Goal: Information Seeking & Learning: Learn about a topic

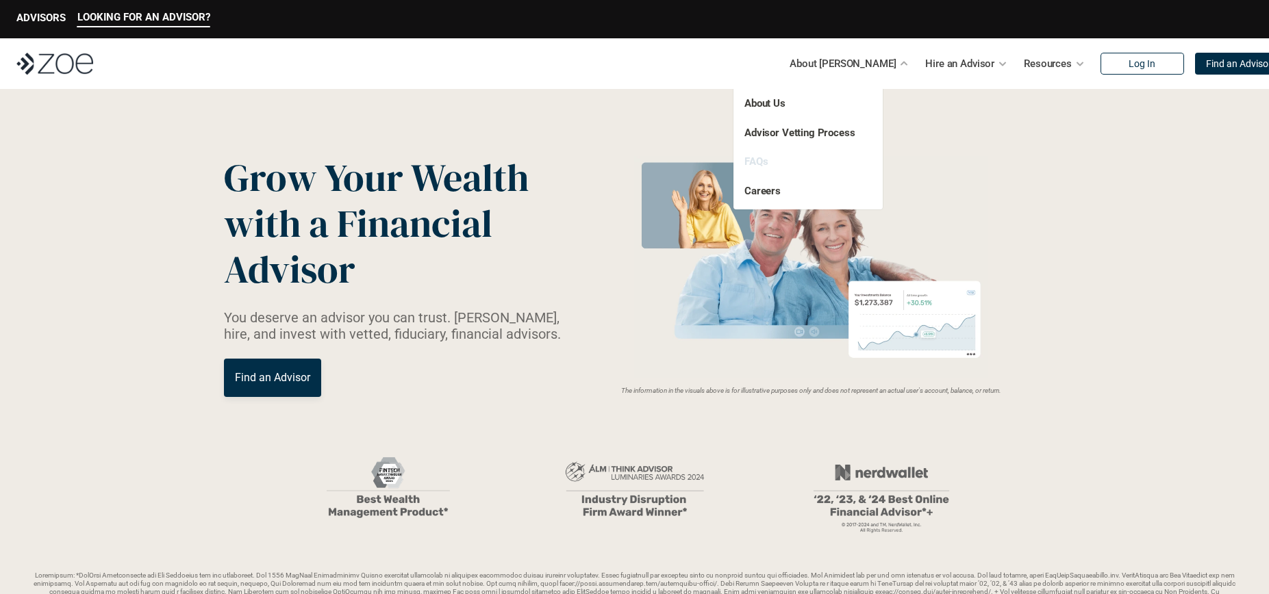
click at [757, 166] on link "FAQs" at bounding box center [755, 161] width 23 height 12
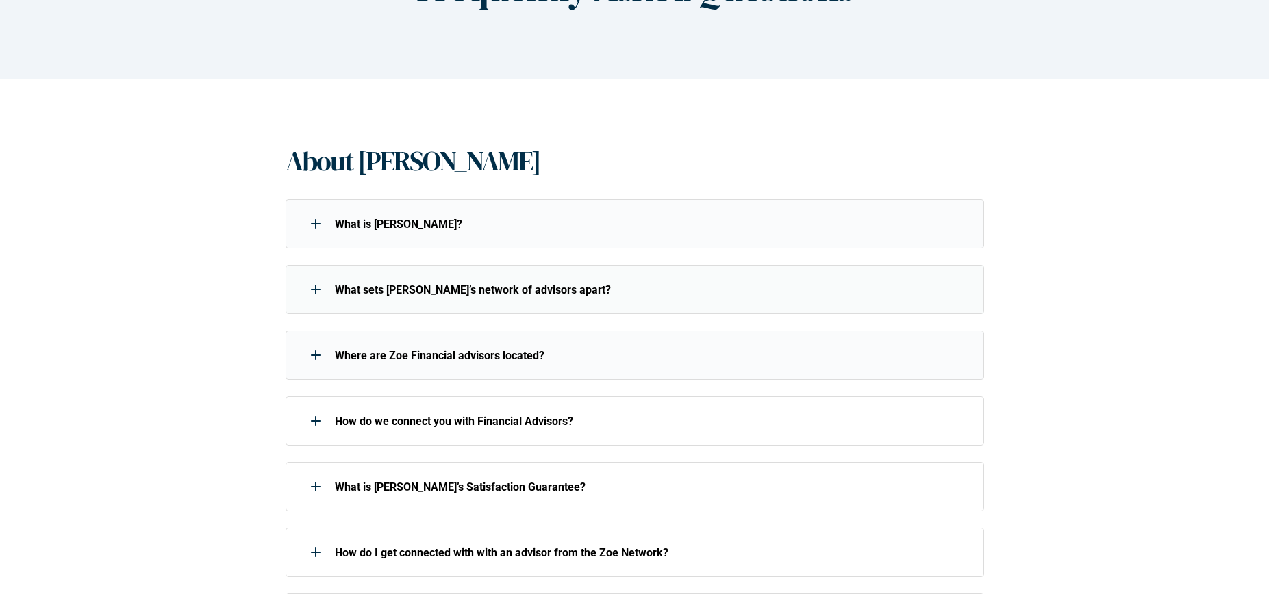
scroll to position [205, 0]
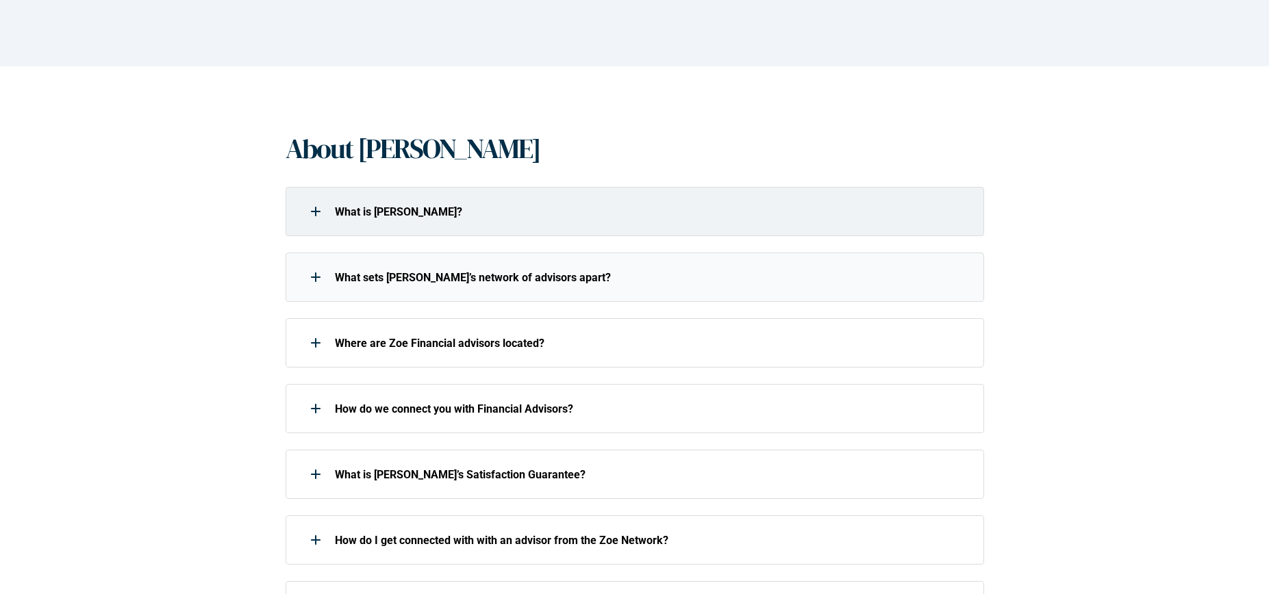
click at [348, 214] on p "What is [PERSON_NAME]?" at bounding box center [650, 211] width 631 height 13
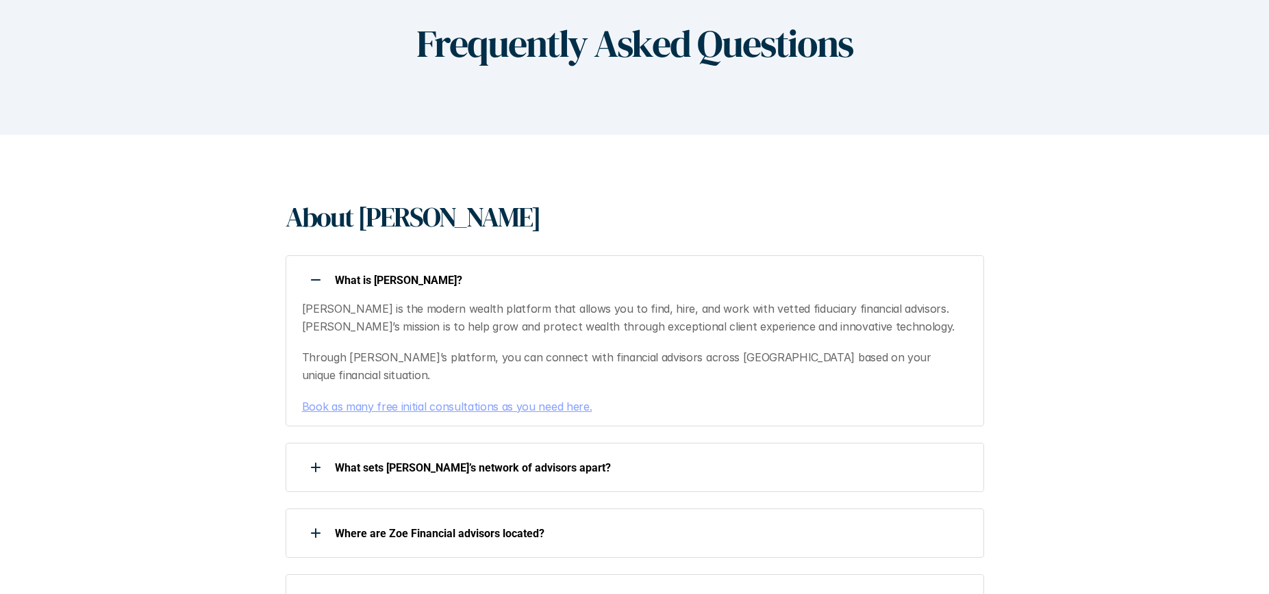
scroll to position [0, 0]
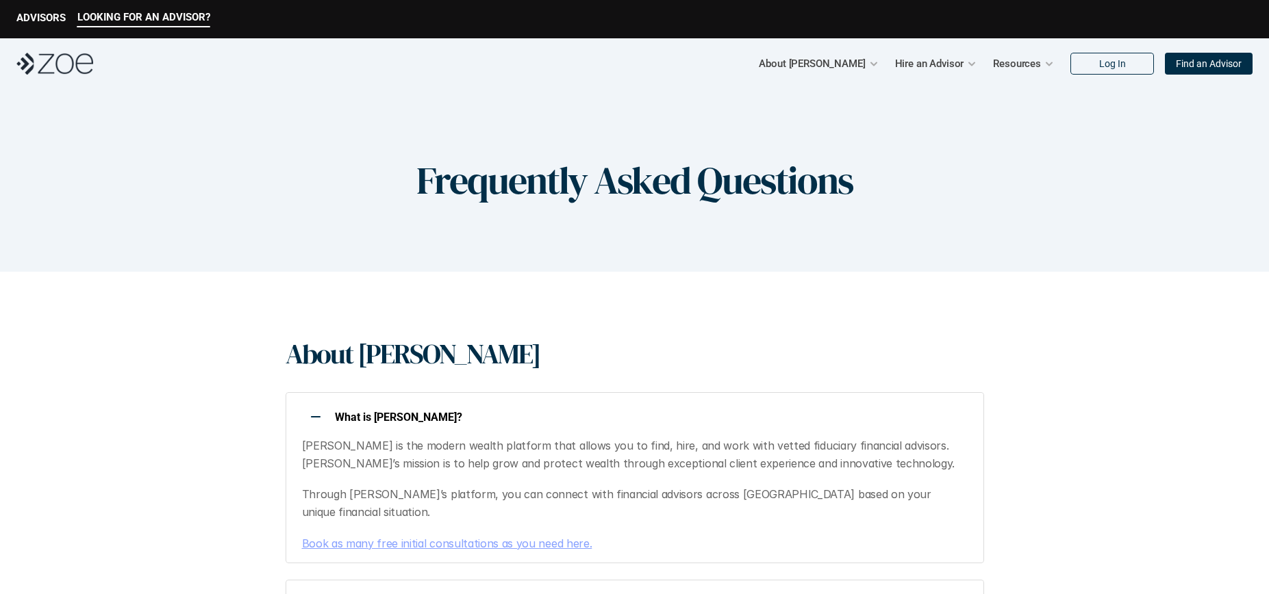
click at [58, 61] on img at bounding box center [54, 64] width 77 height 22
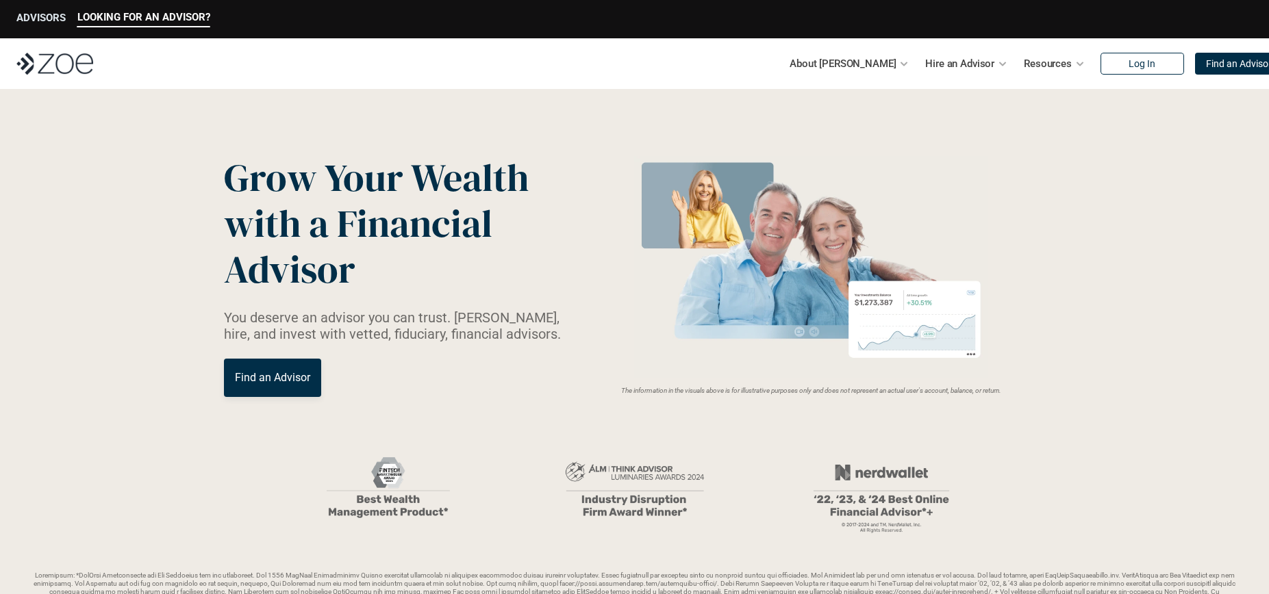
click at [57, 23] on p "ADVISORS" at bounding box center [40, 18] width 49 height 12
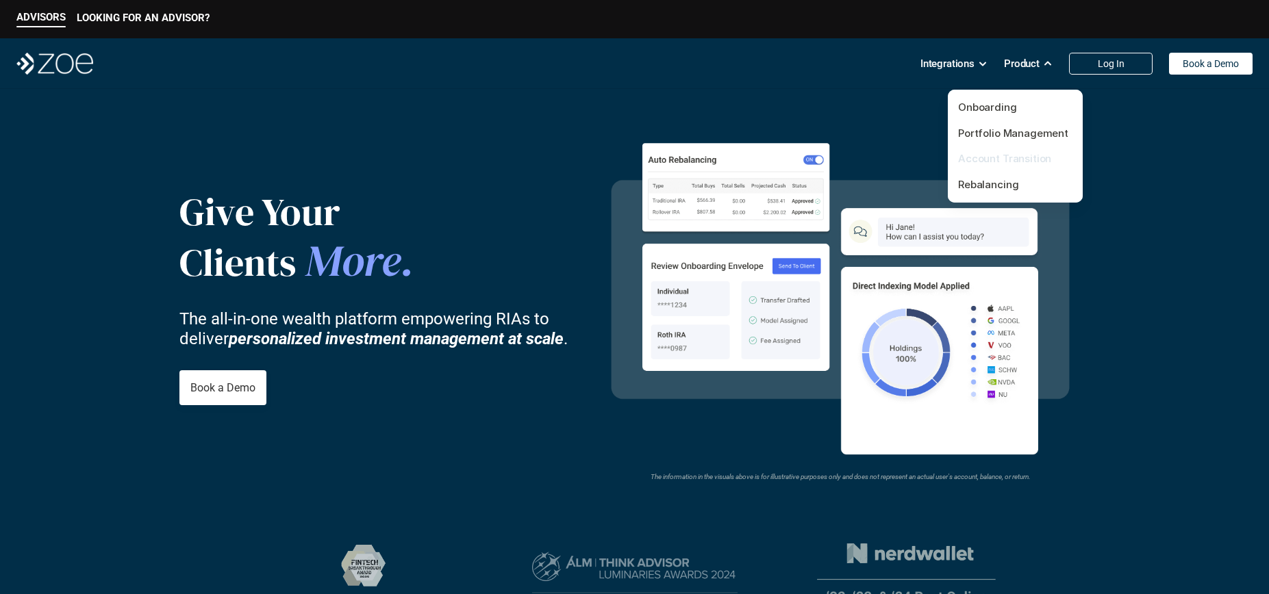
click at [1008, 158] on link "Account Transition" at bounding box center [1004, 158] width 93 height 13
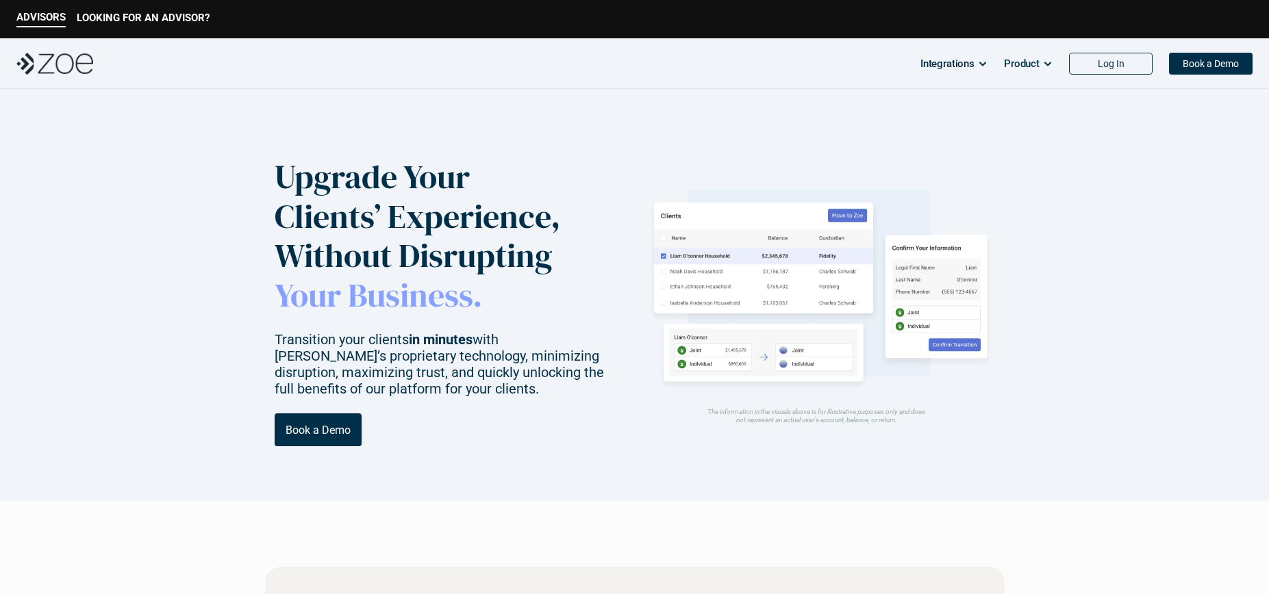
click at [226, 99] on header "Upgrade Your Clients’ Experience, Without Disrupting Your Business. Transition …" at bounding box center [634, 295] width 1269 height 412
click at [920, 113] on header "Upgrade Your Clients’ Experience, Without Disrupting Your Business. Transition …" at bounding box center [634, 295] width 1269 height 412
click at [923, 102] on link "Salesforce" at bounding box center [911, 107] width 54 height 13
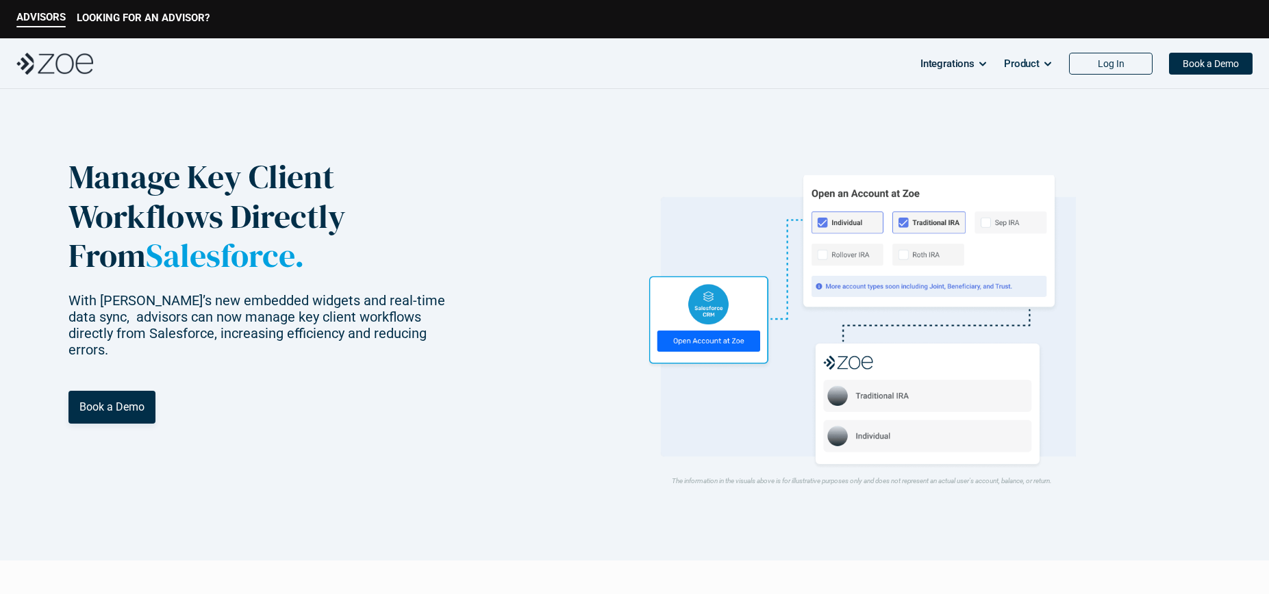
click at [244, 452] on div "Manage Key Client Workflows Directly From Salesforce. With [PERSON_NAME]’s new …" at bounding box center [278, 325] width 420 height 335
